Goal: Information Seeking & Learning: Learn about a topic

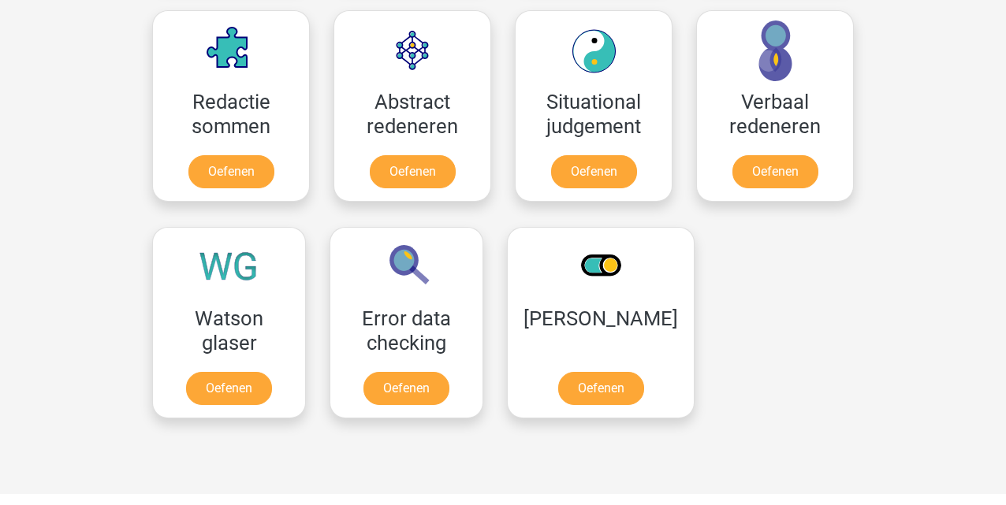
scroll to position [1163, 0]
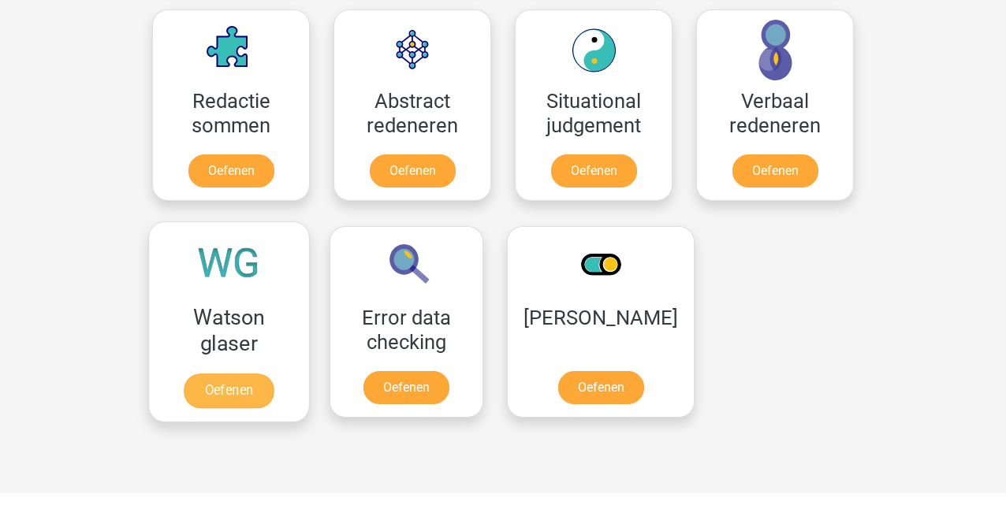
click at [225, 385] on link "Oefenen" at bounding box center [229, 391] width 90 height 35
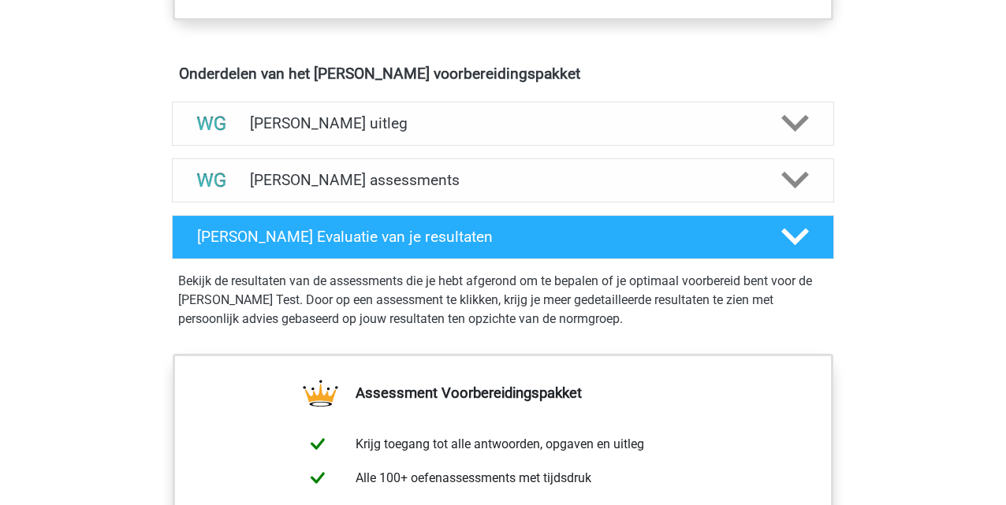
scroll to position [883, 0]
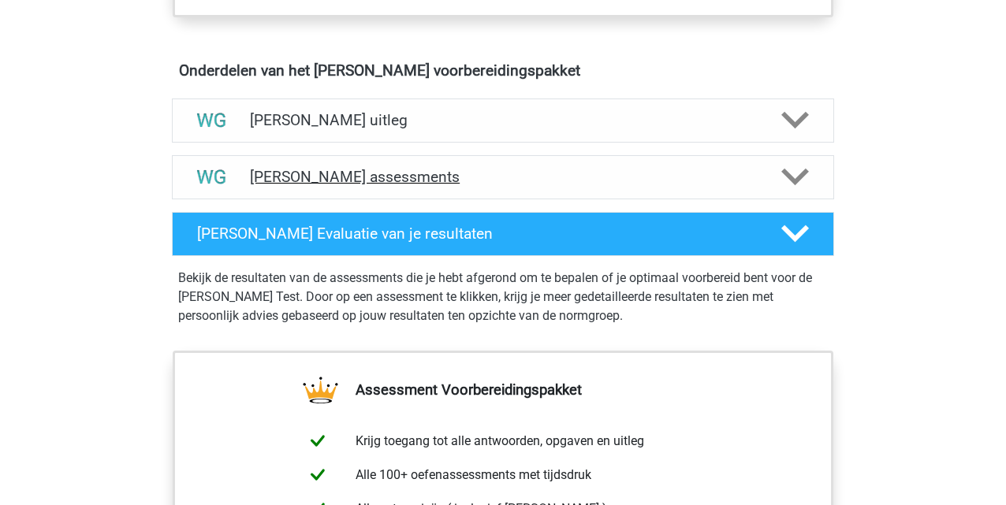
click at [367, 184] on h4 "Watson Glaser assessments" at bounding box center [503, 177] width 506 height 18
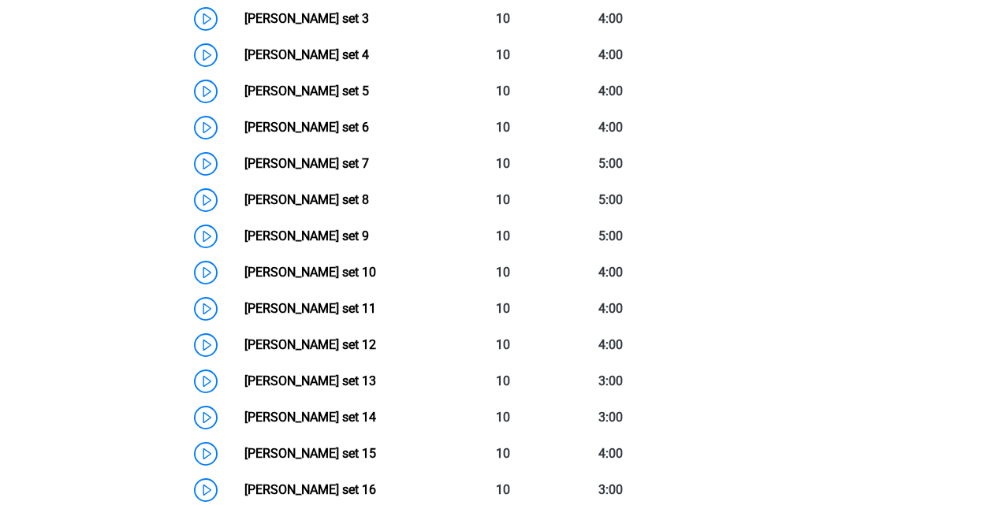
scroll to position [1250, 0]
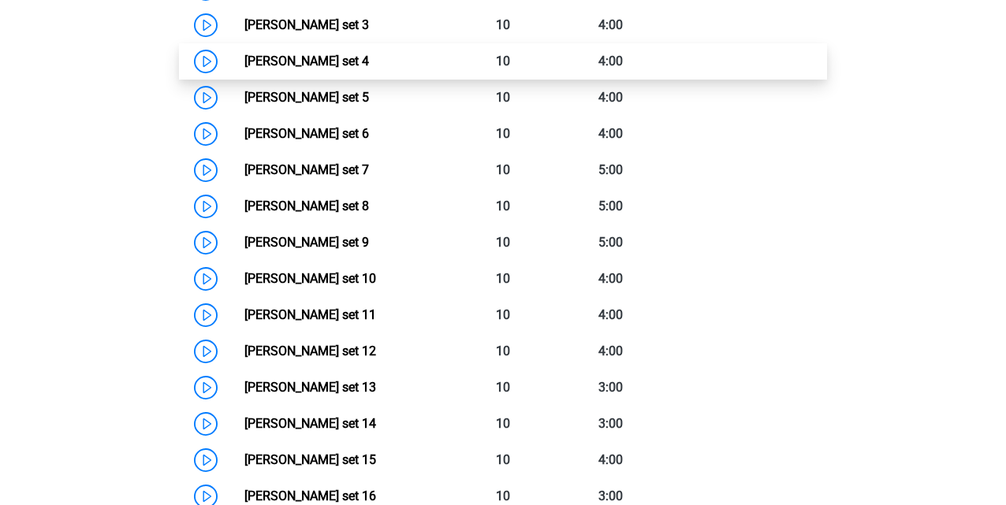
click at [312, 65] on link "Watson Glaser set 4" at bounding box center [306, 61] width 125 height 15
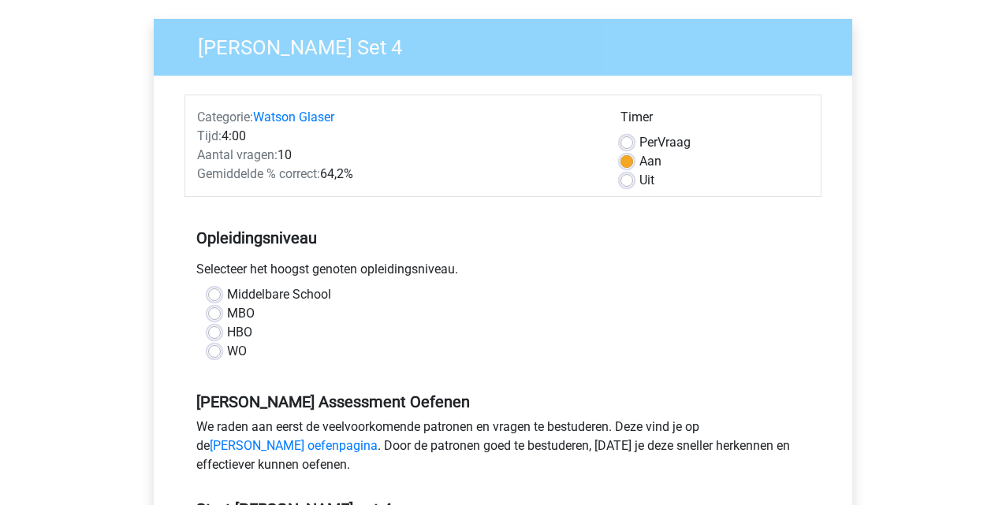
scroll to position [112, 0]
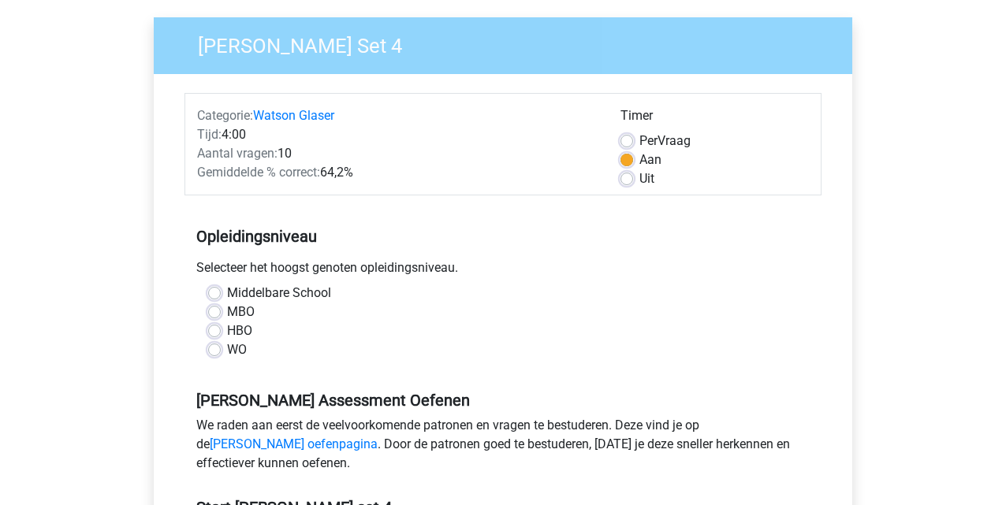
click at [227, 347] on label "WO" at bounding box center [237, 349] width 20 height 19
click at [217, 347] on input "WO" at bounding box center [214, 348] width 13 height 16
radio input "true"
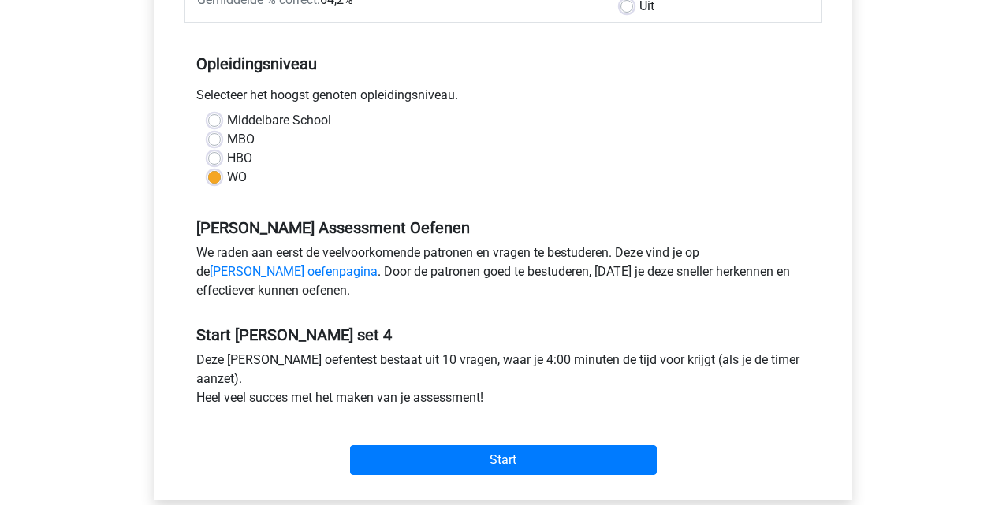
scroll to position [334, 0]
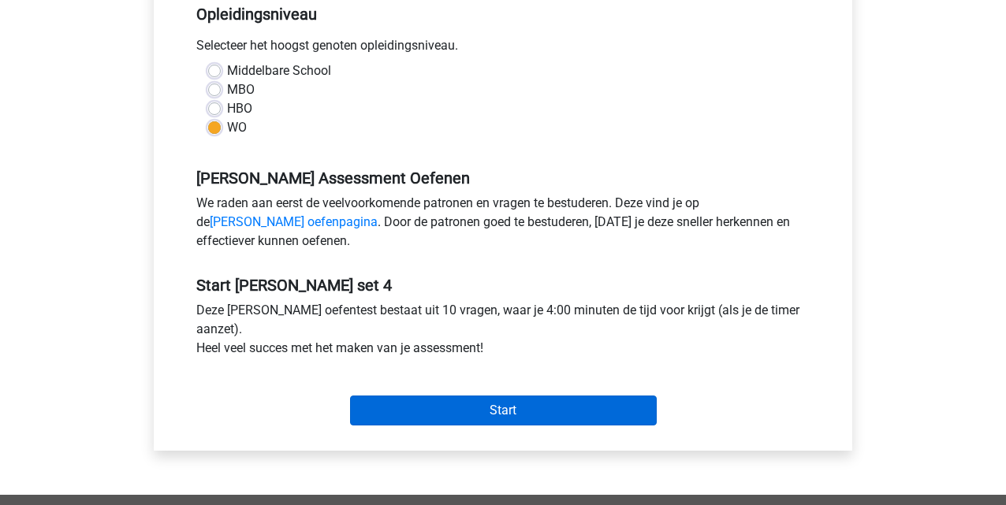
click at [508, 414] on input "Start" at bounding box center [503, 411] width 307 height 30
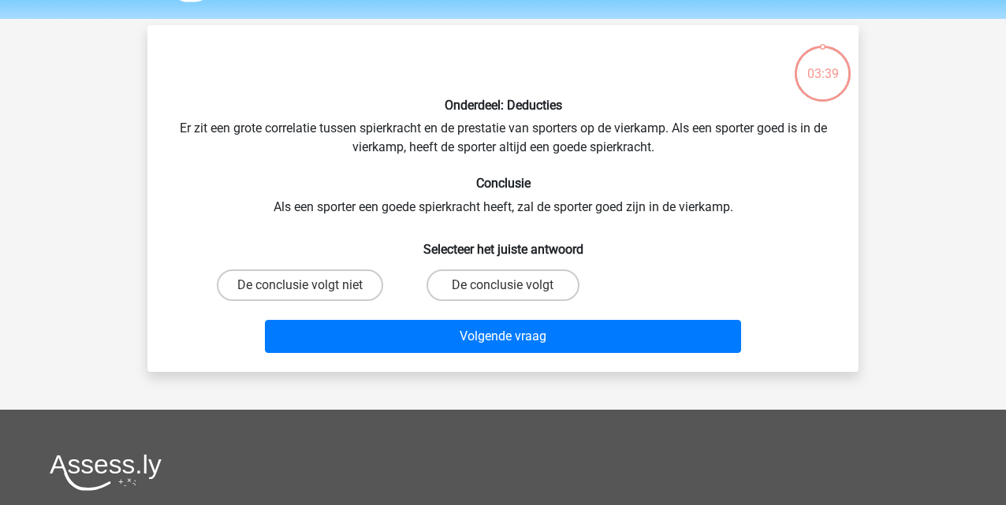
scroll to position [48, 0]
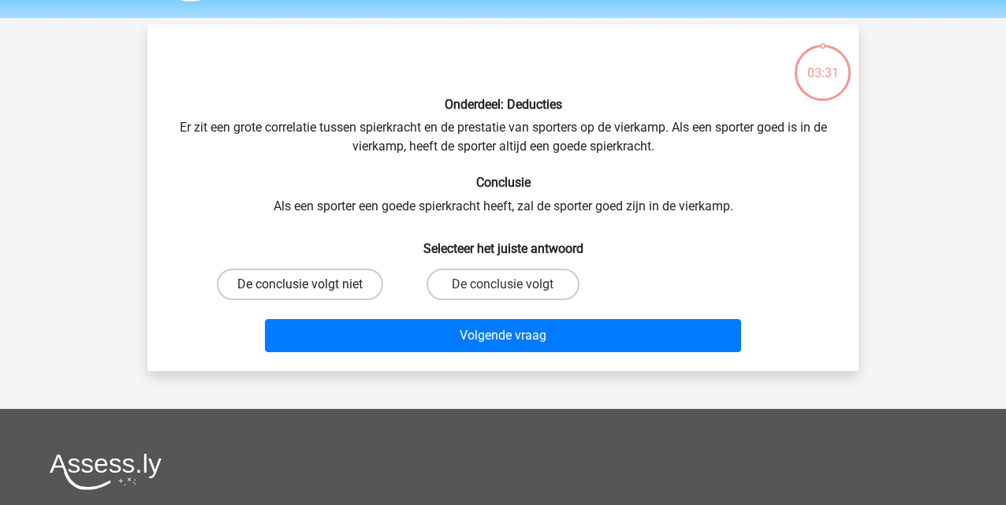
click at [305, 278] on label "De conclusie volgt niet" at bounding box center [300, 285] width 166 height 32
click at [305, 285] on input "De conclusie volgt niet" at bounding box center [305, 290] width 10 height 10
radio input "true"
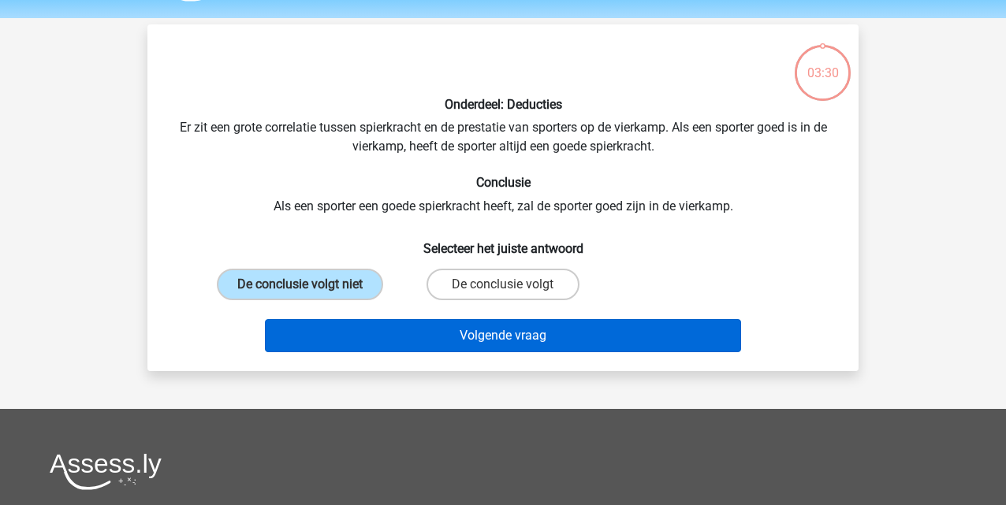
click at [459, 337] on button "Volgende vraag" at bounding box center [503, 335] width 477 height 33
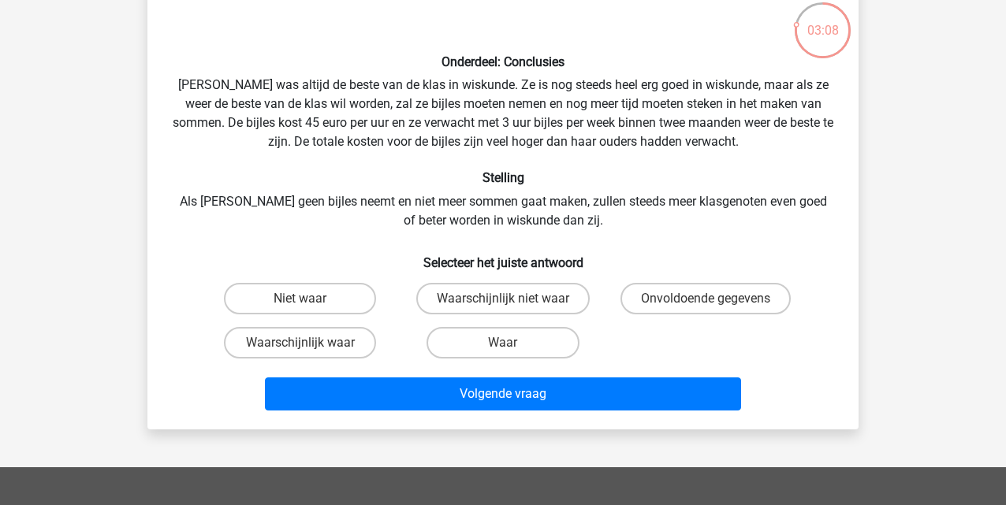
scroll to position [93, 0]
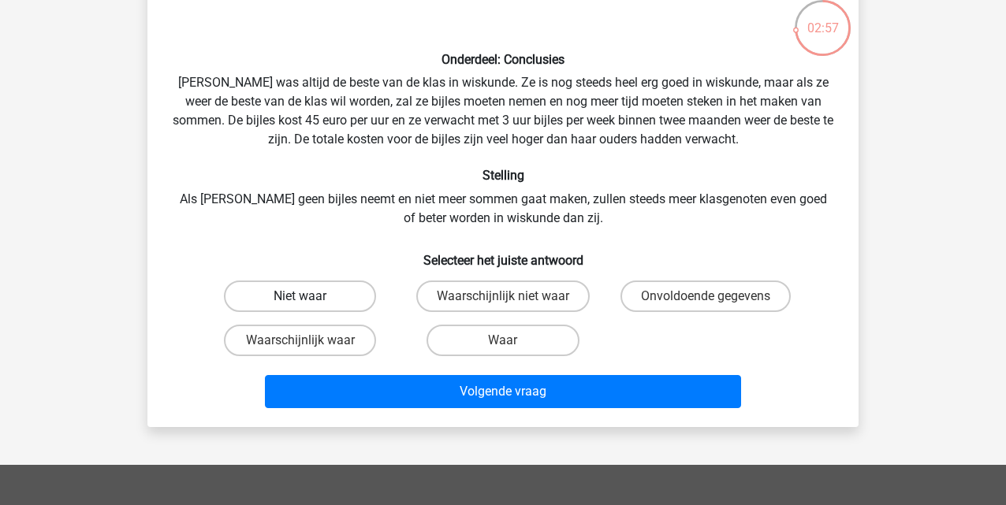
click at [330, 296] on label "Niet waar" at bounding box center [300, 297] width 152 height 32
click at [311, 296] on input "Niet waar" at bounding box center [305, 301] width 10 height 10
radio input "true"
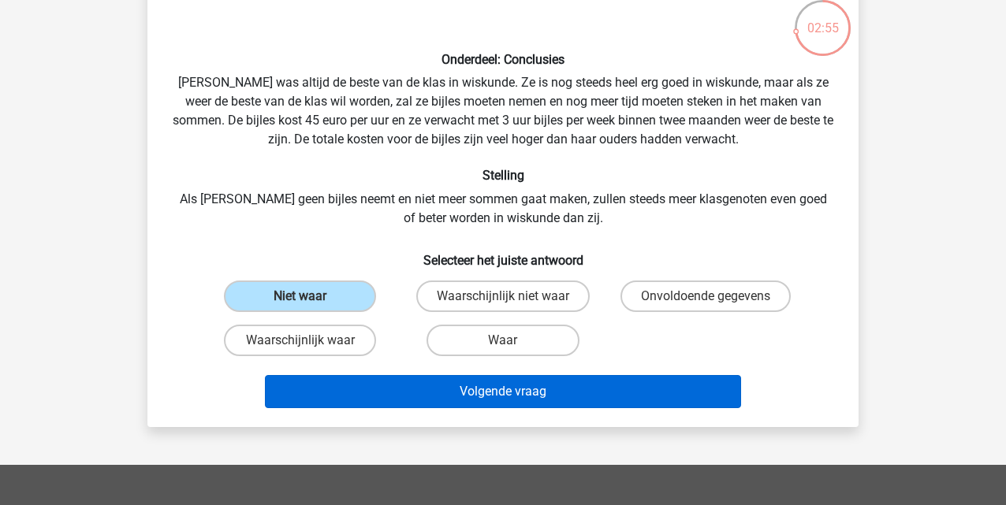
click at [450, 394] on button "Volgende vraag" at bounding box center [503, 391] width 477 height 33
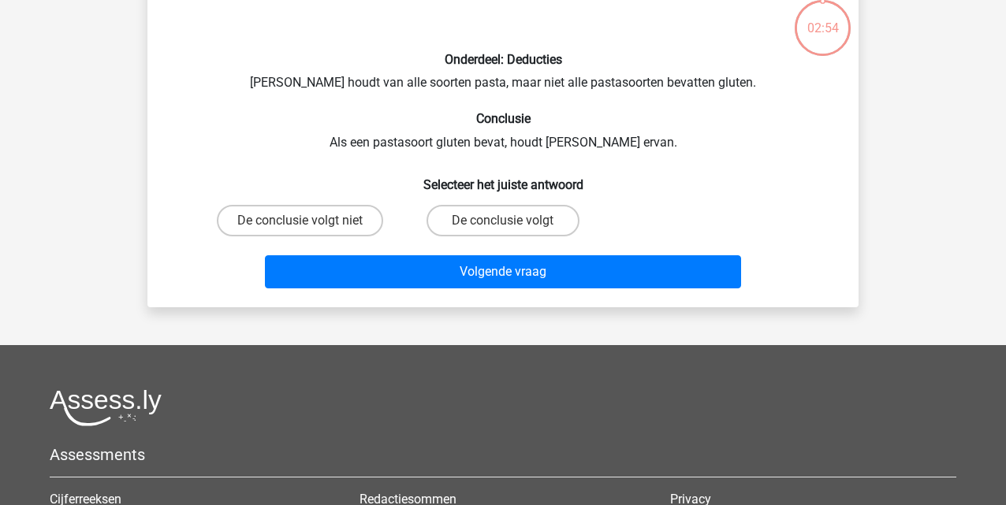
scroll to position [73, 0]
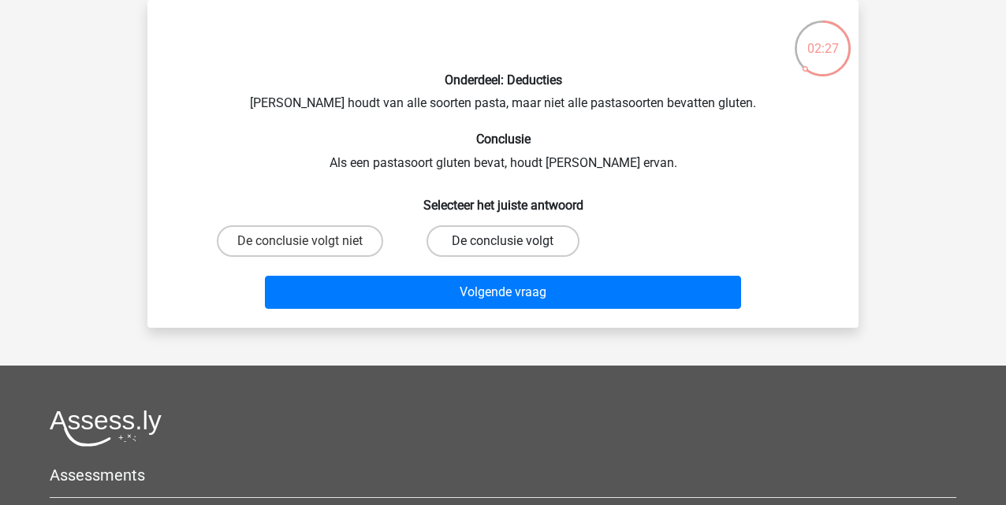
click at [522, 243] on label "De conclusie volgt" at bounding box center [502, 241] width 152 height 32
click at [513, 243] on input "De conclusie volgt" at bounding box center [508, 246] width 10 height 10
radio input "true"
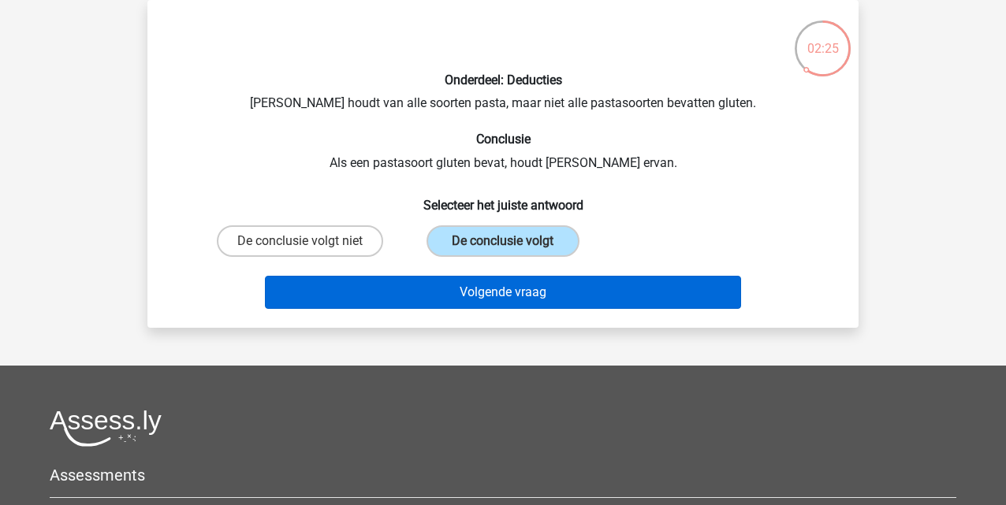
click at [523, 292] on button "Volgende vraag" at bounding box center [503, 292] width 477 height 33
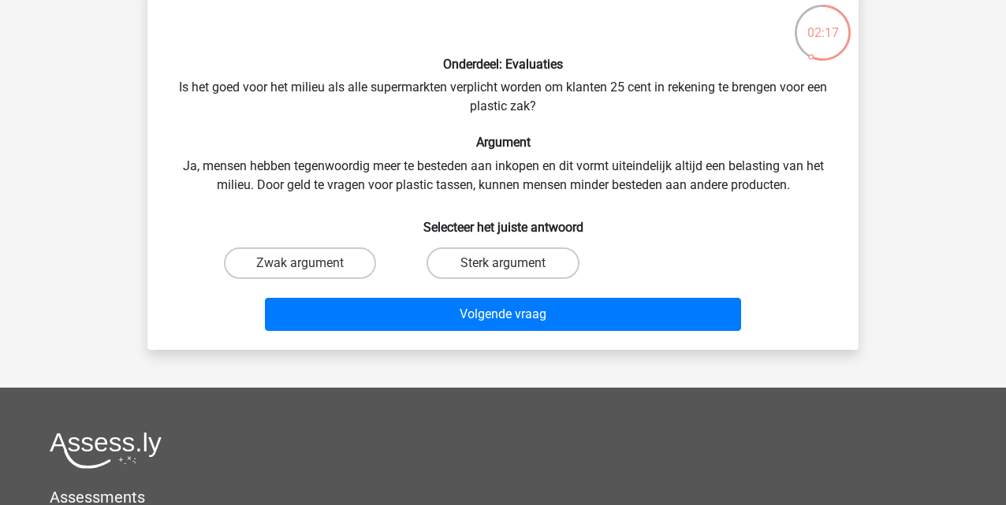
scroll to position [89, 0]
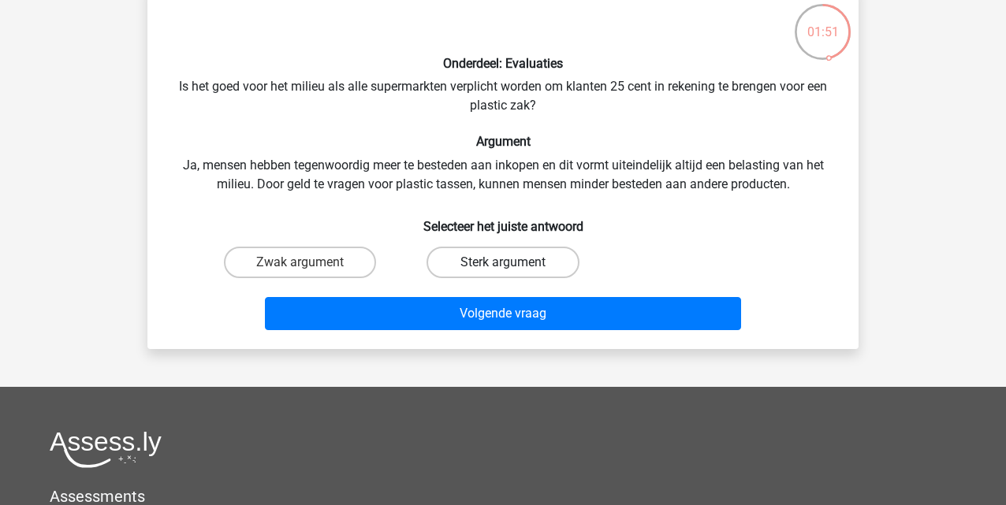
click at [492, 262] on label "Sterk argument" at bounding box center [502, 263] width 152 height 32
click at [503, 262] on input "Sterk argument" at bounding box center [508, 267] width 10 height 10
radio input "true"
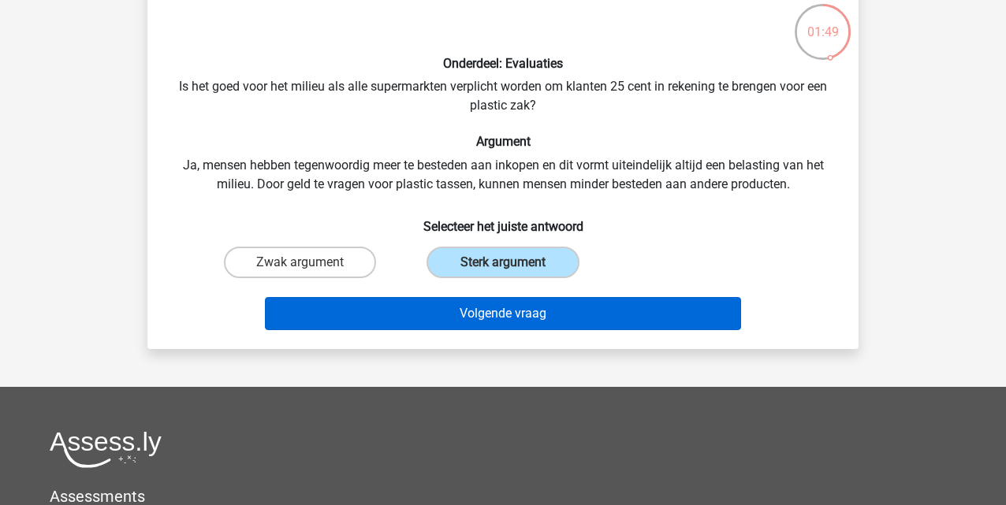
click at [497, 319] on button "Volgende vraag" at bounding box center [503, 313] width 477 height 33
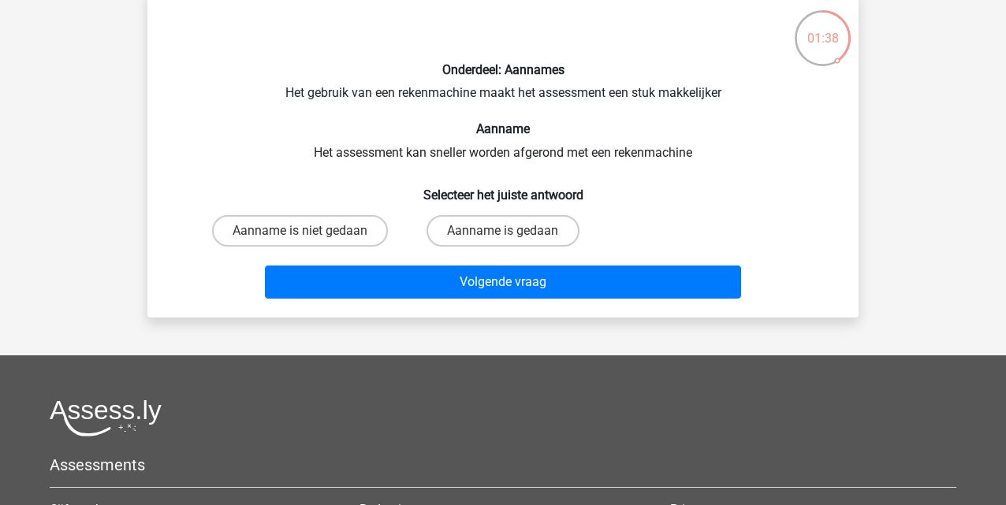
scroll to position [84, 0]
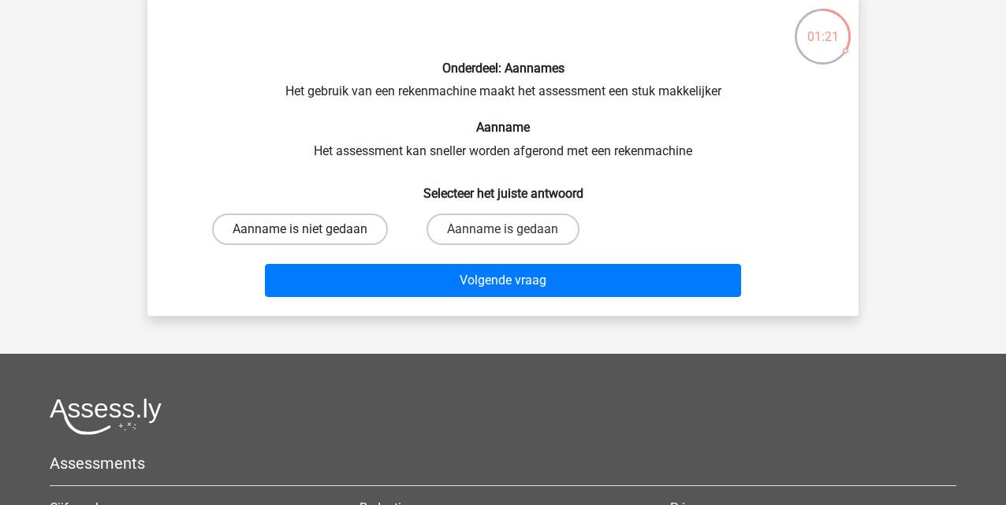
click at [324, 229] on label "Aanname is niet gedaan" at bounding box center [300, 230] width 176 height 32
click at [311, 229] on input "Aanname is niet gedaan" at bounding box center [305, 234] width 10 height 10
radio input "true"
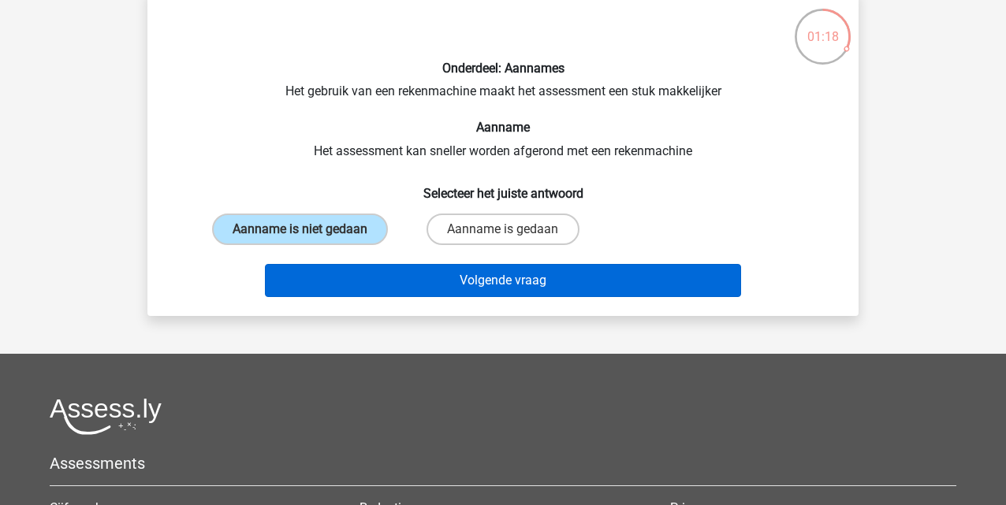
click at [475, 297] on button "Volgende vraag" at bounding box center [503, 280] width 477 height 33
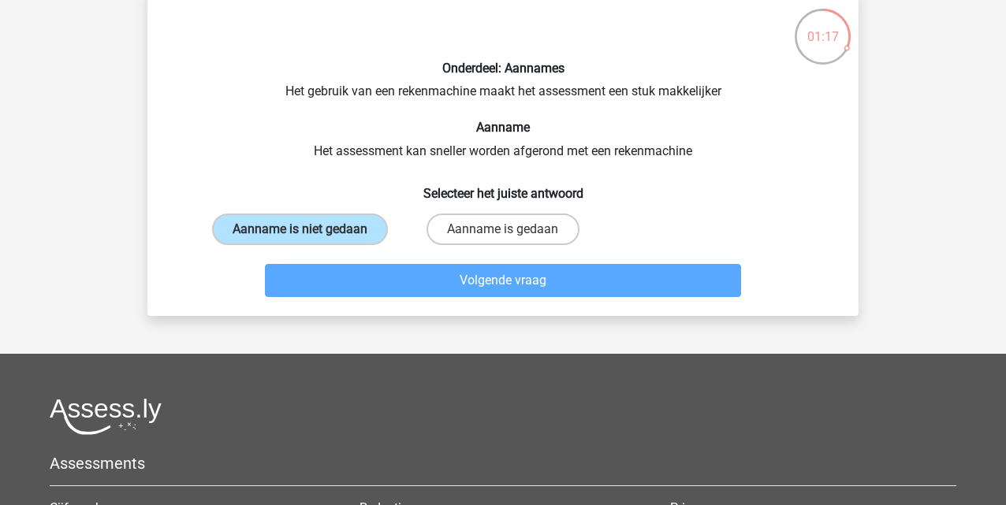
scroll to position [73, 0]
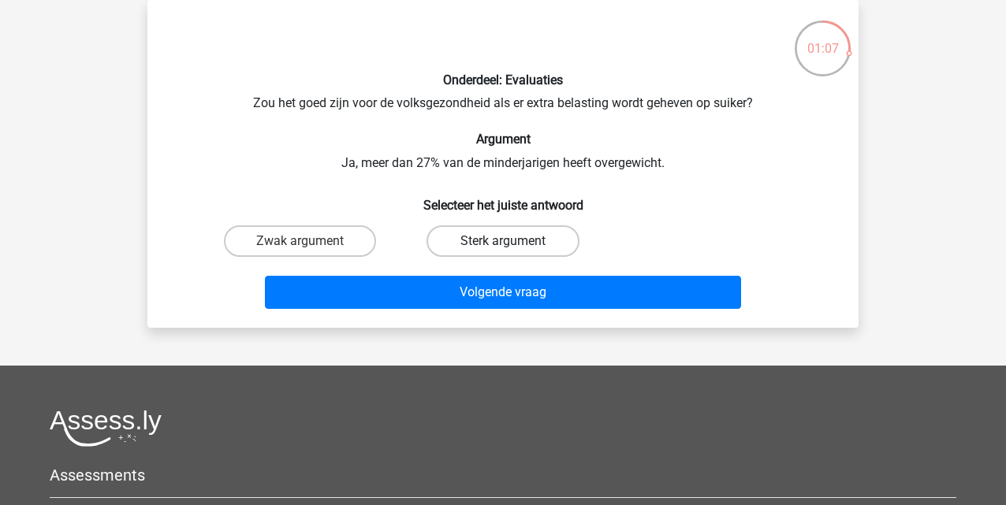
click at [501, 244] on label "Sterk argument" at bounding box center [502, 241] width 152 height 32
click at [503, 244] on input "Sterk argument" at bounding box center [508, 246] width 10 height 10
radio input "true"
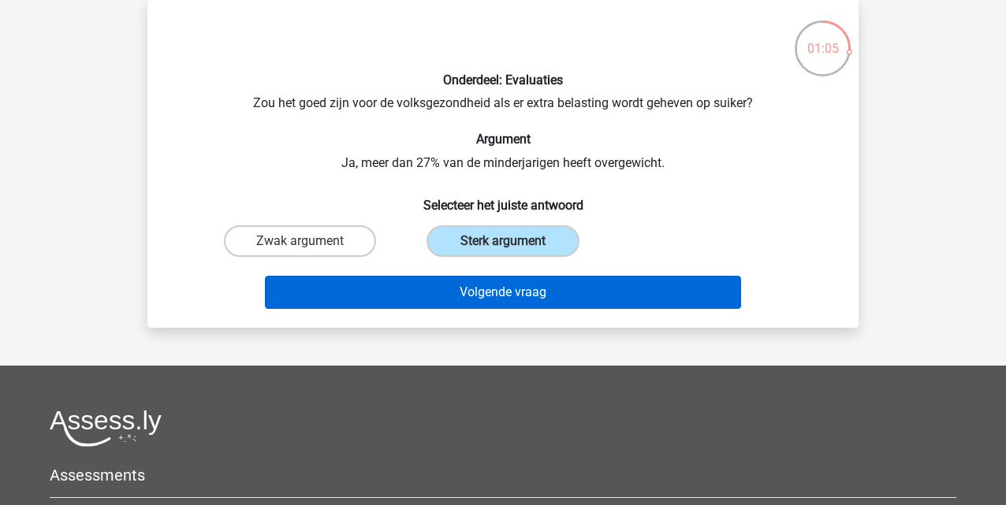
click at [512, 296] on button "Volgende vraag" at bounding box center [503, 292] width 477 height 33
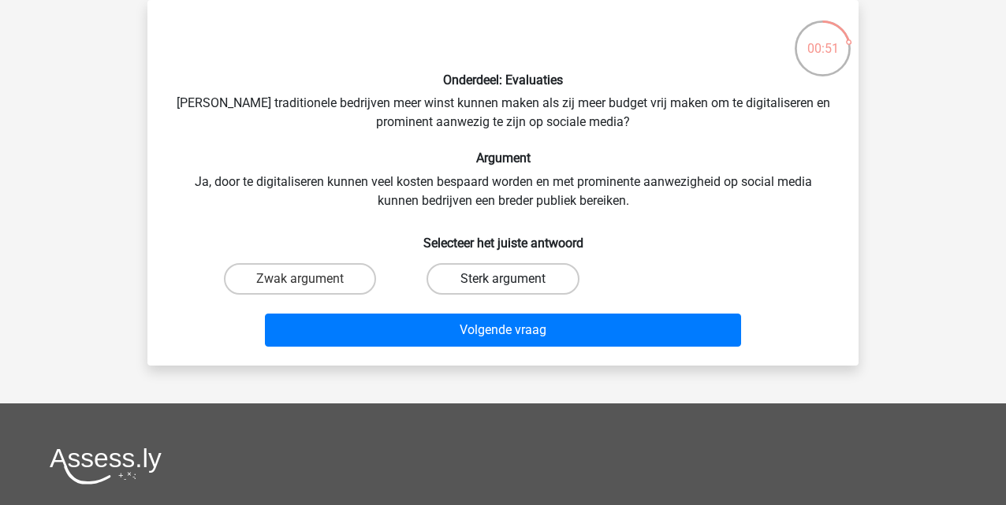
click at [463, 282] on label "Sterk argument" at bounding box center [502, 279] width 152 height 32
click at [503, 282] on input "Sterk argument" at bounding box center [508, 284] width 10 height 10
radio input "true"
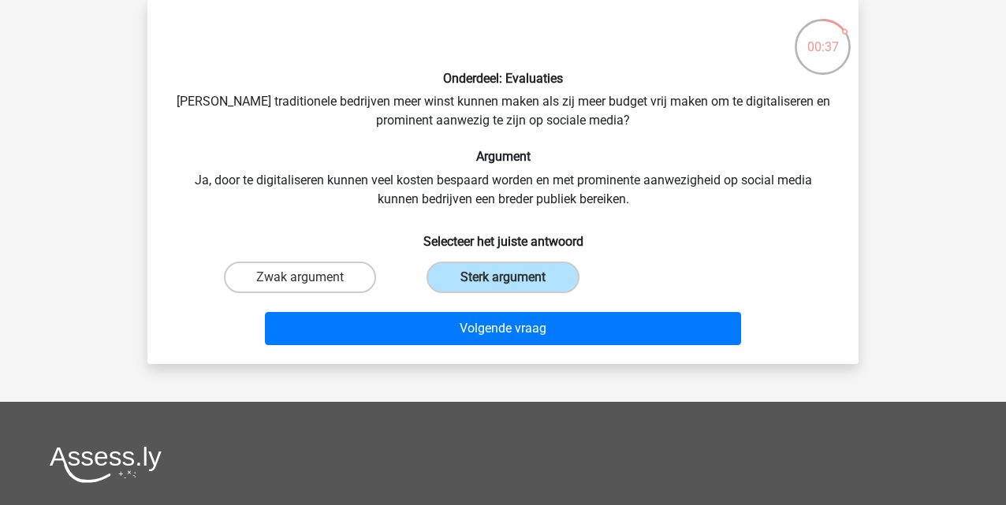
scroll to position [83, 0]
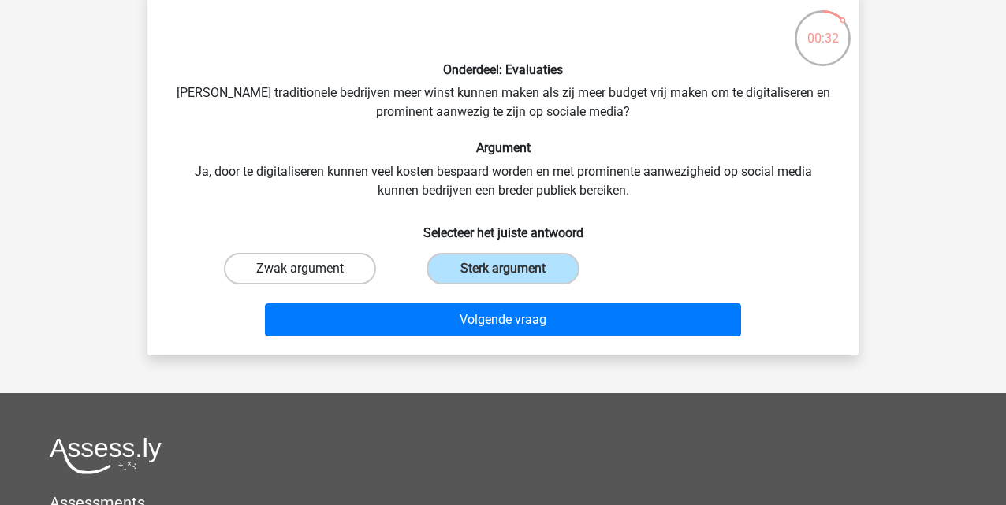
click at [316, 266] on label "Zwak argument" at bounding box center [300, 269] width 152 height 32
click at [311, 269] on input "Zwak argument" at bounding box center [305, 274] width 10 height 10
radio input "true"
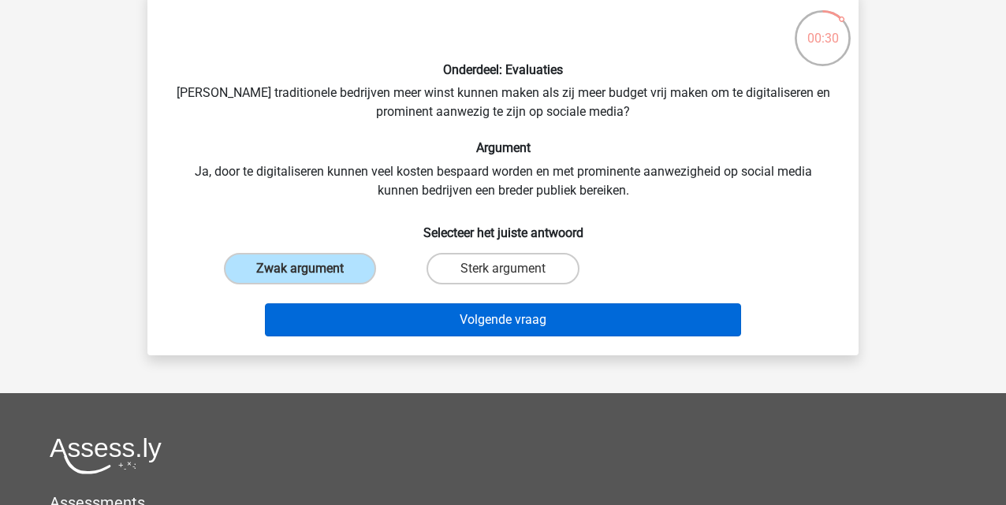
click at [487, 324] on button "Volgende vraag" at bounding box center [503, 319] width 477 height 33
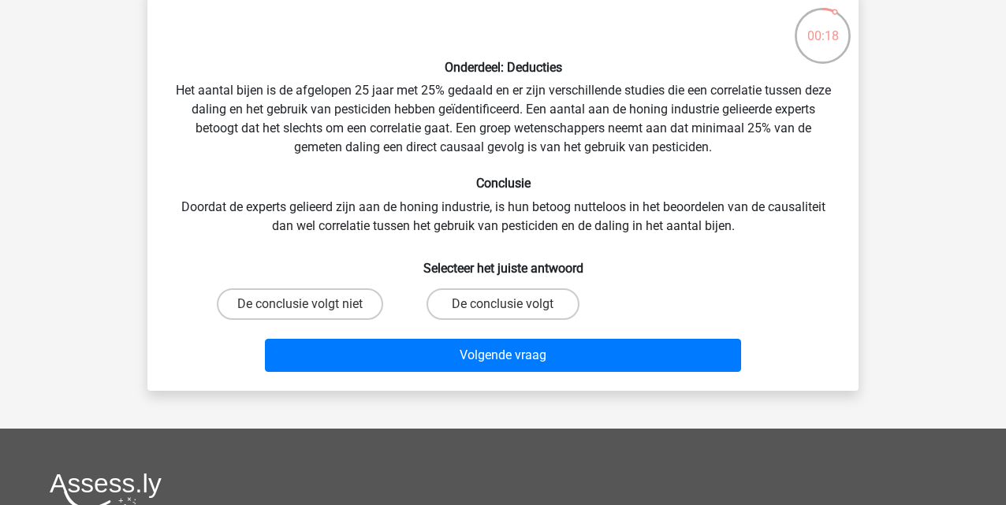
scroll to position [87, 0]
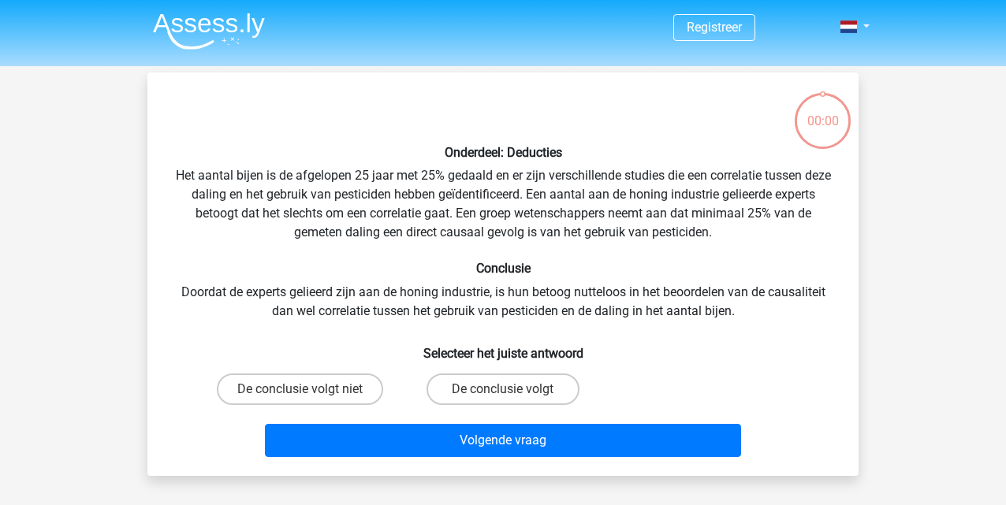
scroll to position [87, 0]
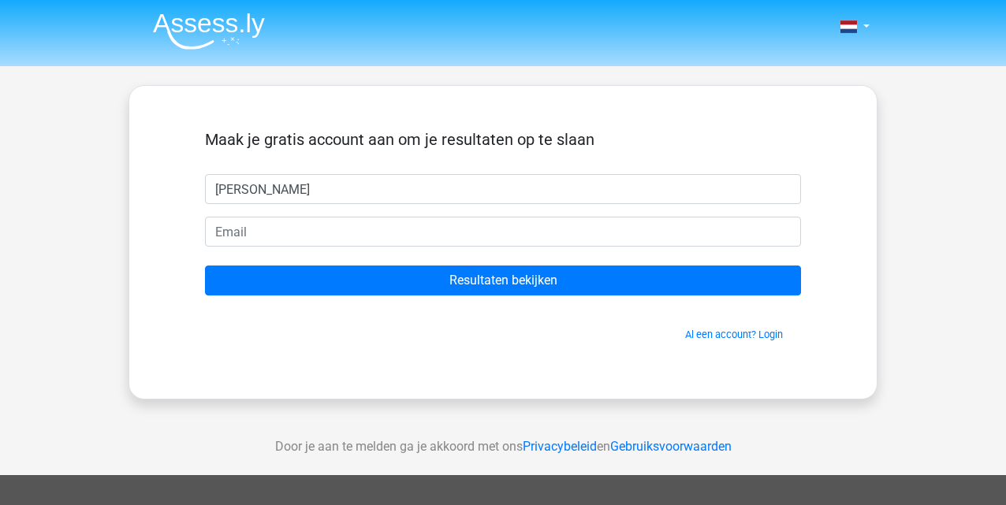
type input "[PERSON_NAME]"
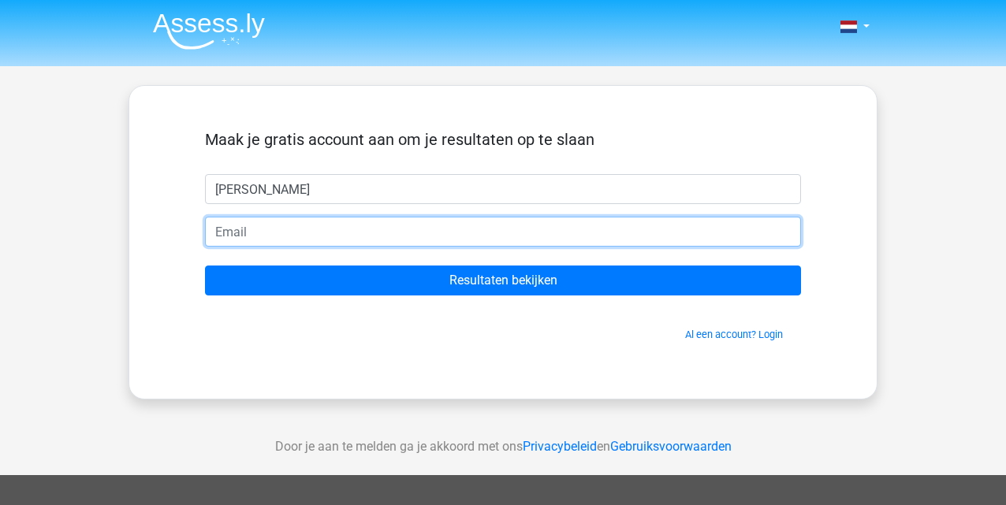
type input "[EMAIL_ADDRESS][DOMAIN_NAME]"
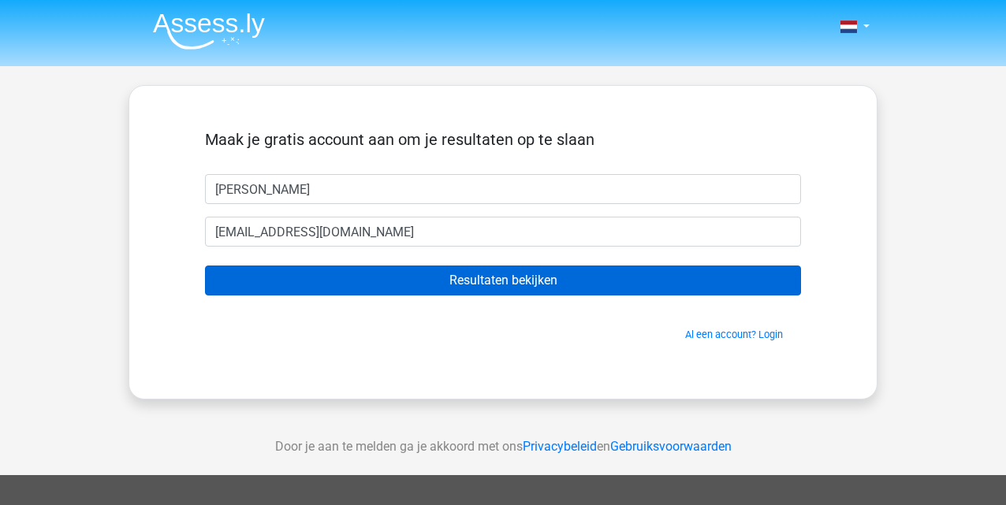
click at [538, 288] on input "Resultaten bekijken" at bounding box center [503, 281] width 596 height 30
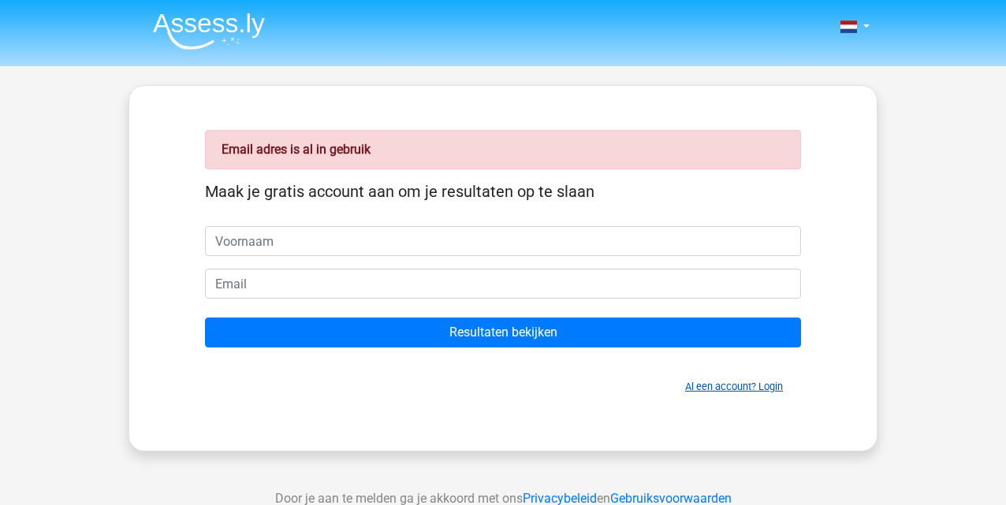
click at [704, 392] on link "Al een account? Login" at bounding box center [734, 387] width 98 height 12
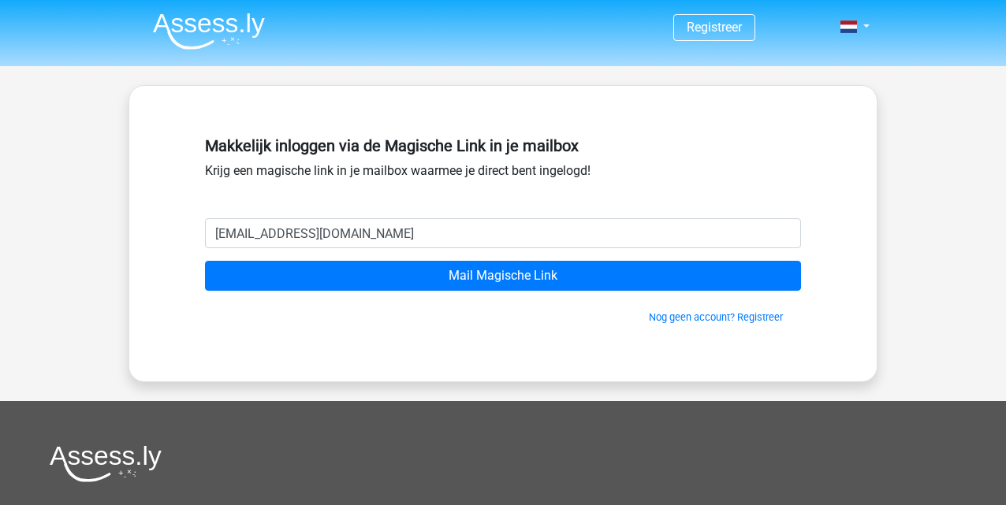
type input "[EMAIL_ADDRESS][DOMAIN_NAME]"
click at [503, 276] on input "Mail Magische Link" at bounding box center [503, 276] width 596 height 30
